Goal: Task Accomplishment & Management: Use online tool/utility

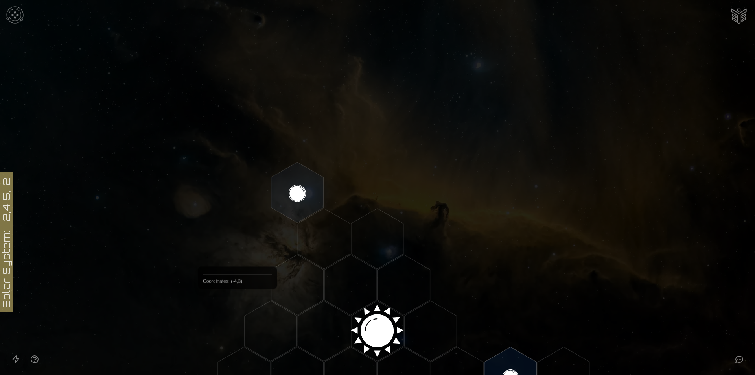
scroll to position [157, 0]
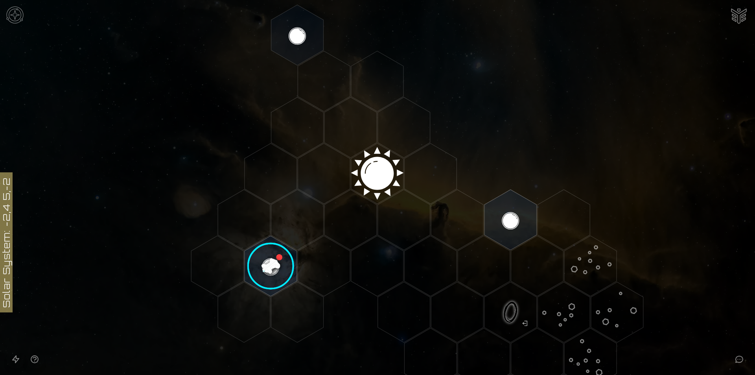
click at [274, 263] on image at bounding box center [271, 266] width 62 height 62
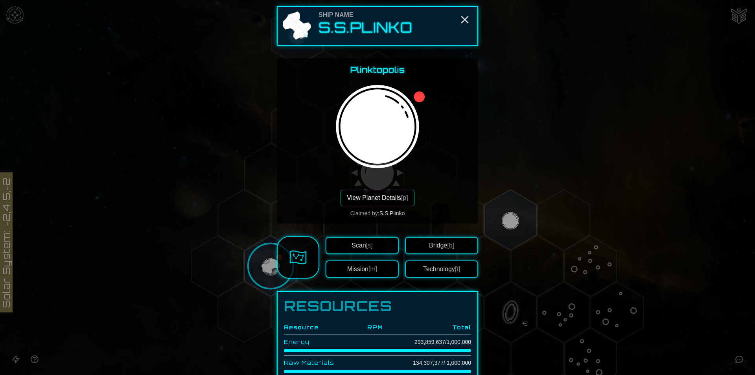
click at [385, 197] on button "View Planet Details [p]" at bounding box center [377, 198] width 74 height 17
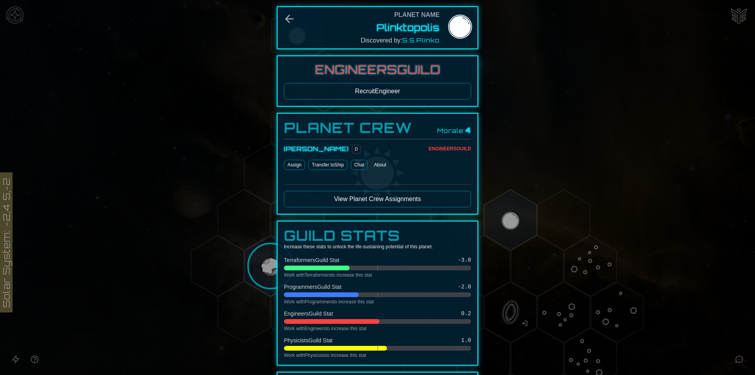
click at [378, 164] on button "About" at bounding box center [380, 165] width 18 height 10
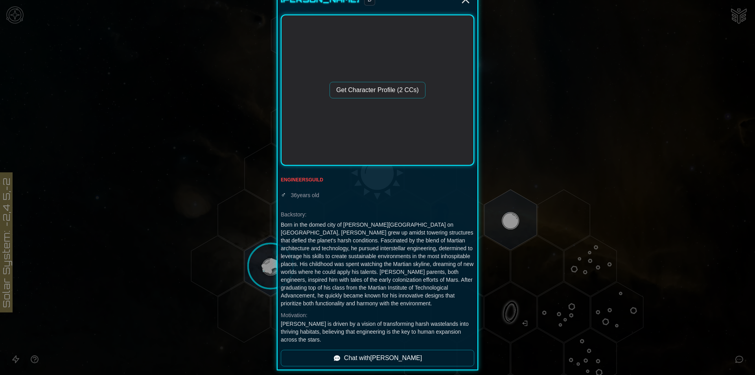
scroll to position [21, 0]
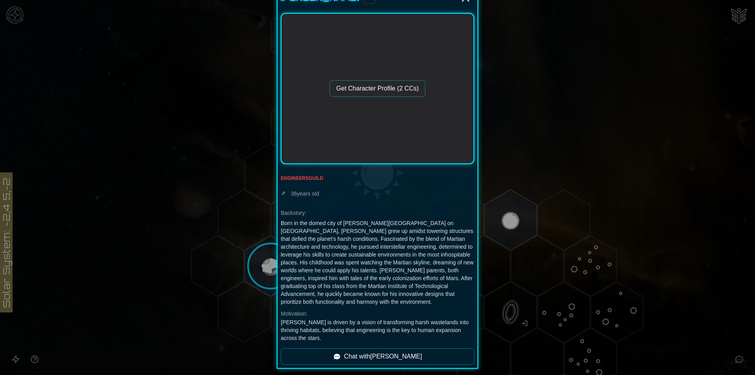
click at [386, 357] on link "Chat with [PERSON_NAME]" at bounding box center [377, 356] width 193 height 17
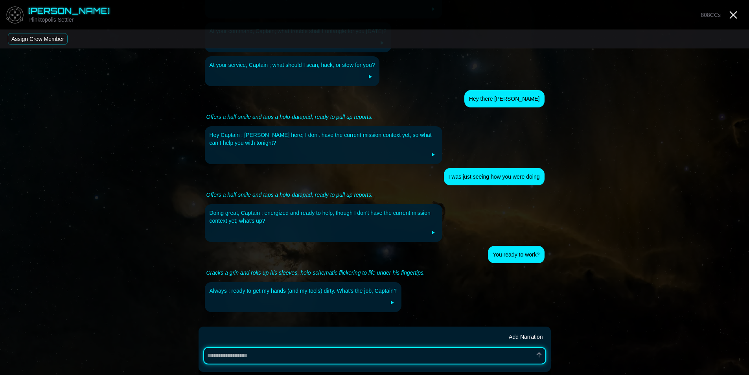
scroll to position [303, 0]
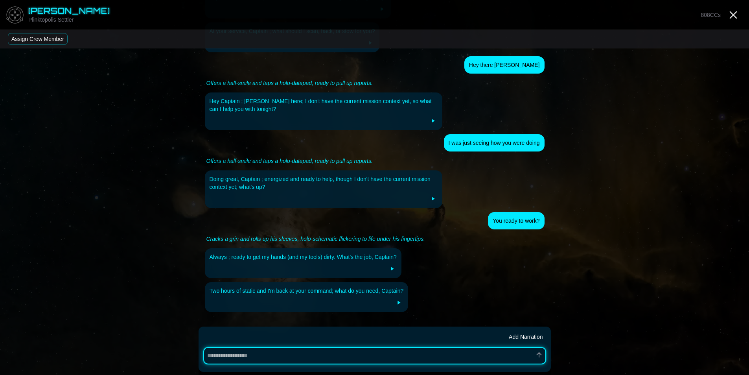
click at [52, 39] on button "Assign Crew Member" at bounding box center [38, 39] width 60 height 12
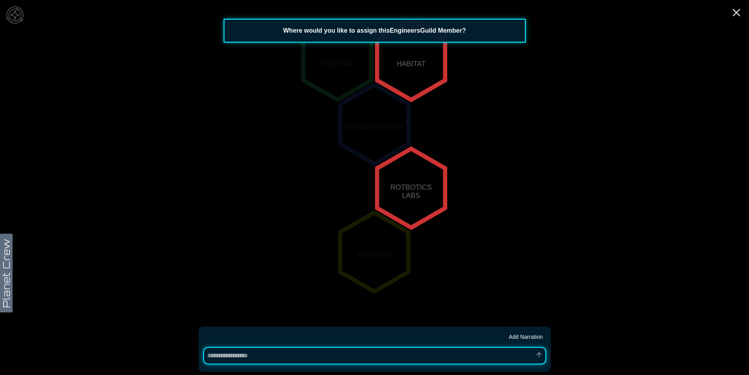
scroll to position [173, 0]
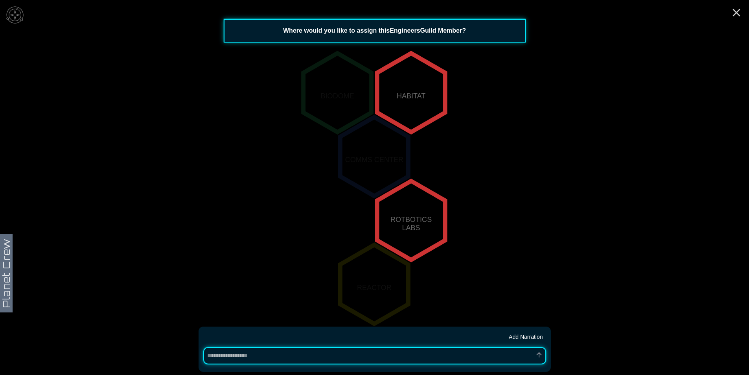
click at [416, 221] on polygon "0,1" at bounding box center [411, 220] width 68 height 79
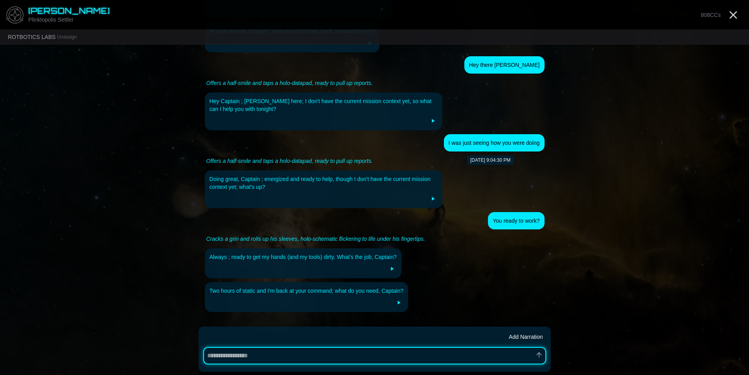
type textarea "*"
click at [731, 12] on line "Close" at bounding box center [733, 15] width 6 height 6
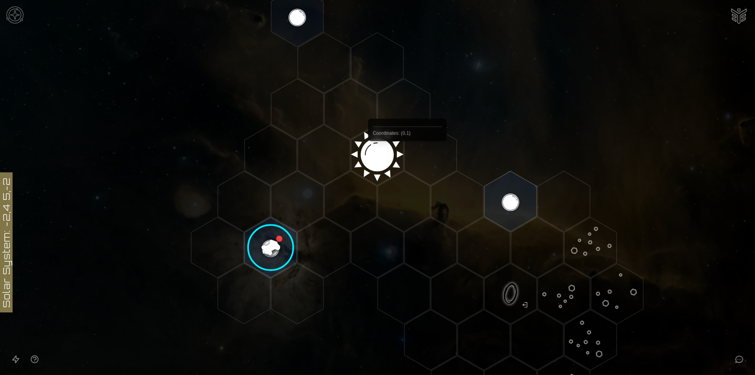
scroll to position [210, 0]
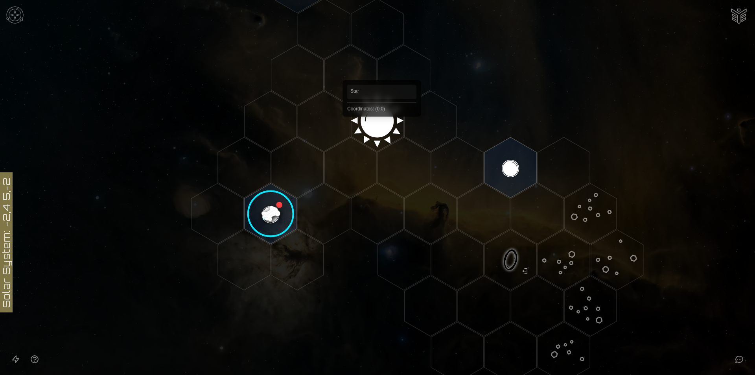
click at [385, 128] on polygon "Hex at coordinates 0,0, clickable" at bounding box center [377, 121] width 52 height 61
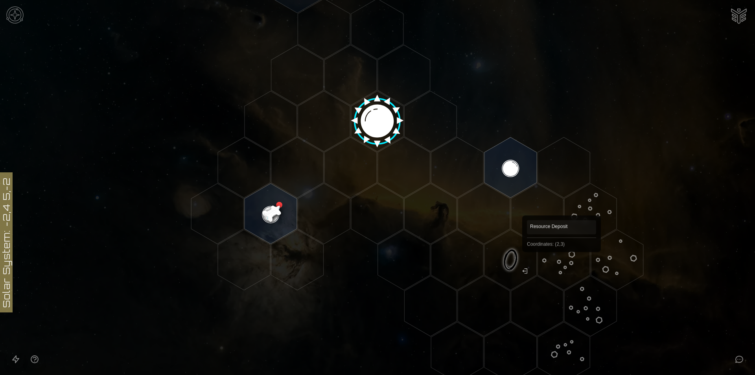
click at [562, 263] on polygon "Hex at coordinates 2,3, clickable" at bounding box center [564, 260] width 52 height 61
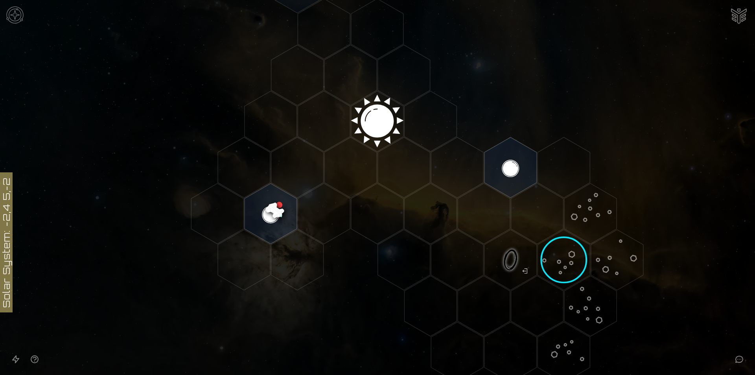
click at [569, 254] on image at bounding box center [564, 260] width 80 height 80
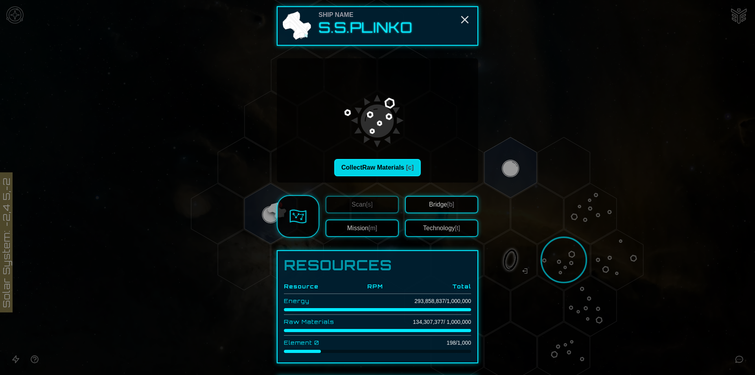
click at [382, 169] on button "Collect Raw Materials [c]" at bounding box center [377, 167] width 87 height 17
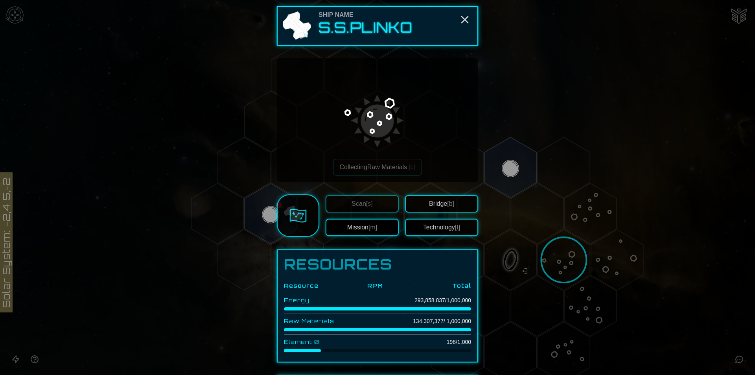
click at [259, 141] on div at bounding box center [377, 187] width 755 height 375
